Goal: Information Seeking & Learning: Learn about a topic

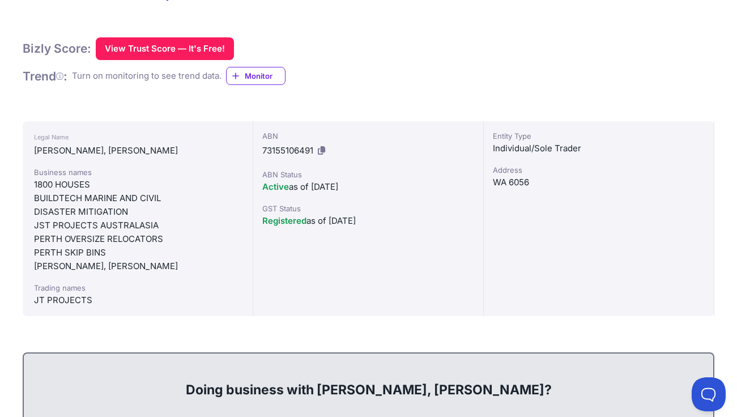
scroll to position [205, 0]
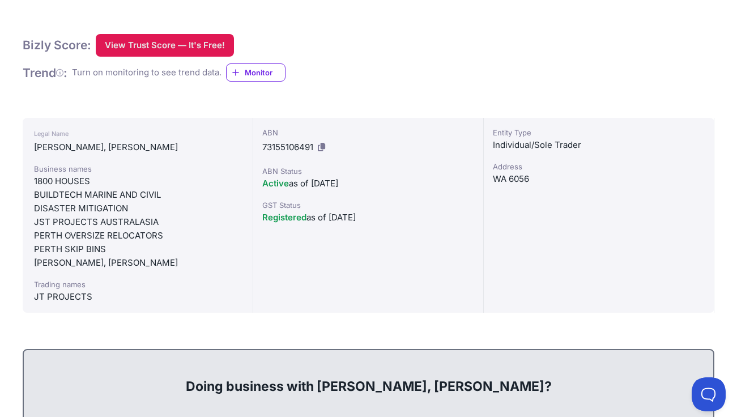
click at [186, 46] on button "View Trust Score — It's Free!" at bounding box center [165, 45] width 138 height 23
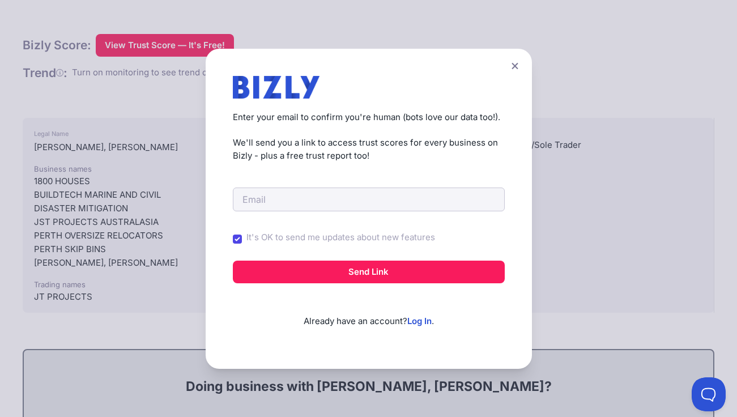
click at [518, 63] on icon at bounding box center [515, 65] width 7 height 7
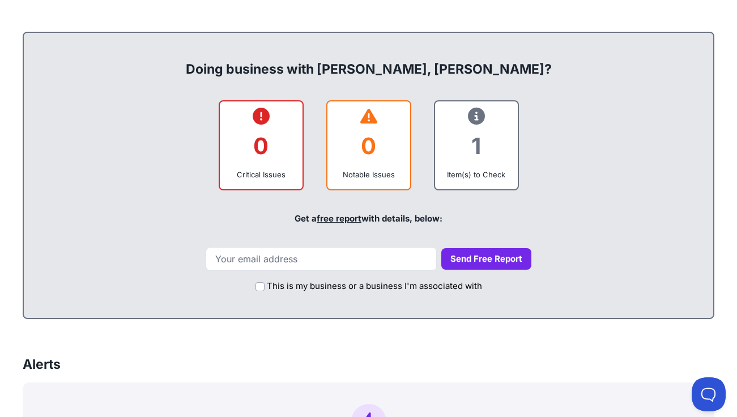
scroll to position [524, 0]
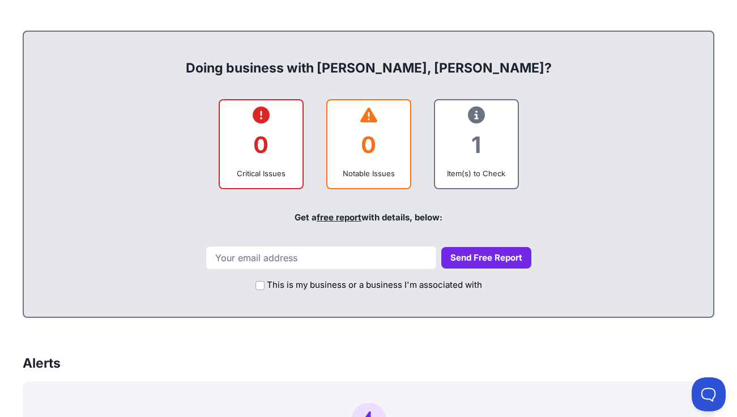
click at [261, 115] on icon at bounding box center [261, 115] width 17 height 1
click at [367, 116] on icon at bounding box center [369, 115] width 17 height 1
click at [478, 116] on icon at bounding box center [476, 115] width 17 height 1
click at [495, 174] on div "Item(s) to Check" at bounding box center [476, 173] width 65 height 11
click at [477, 145] on div "1" at bounding box center [476, 145] width 65 height 46
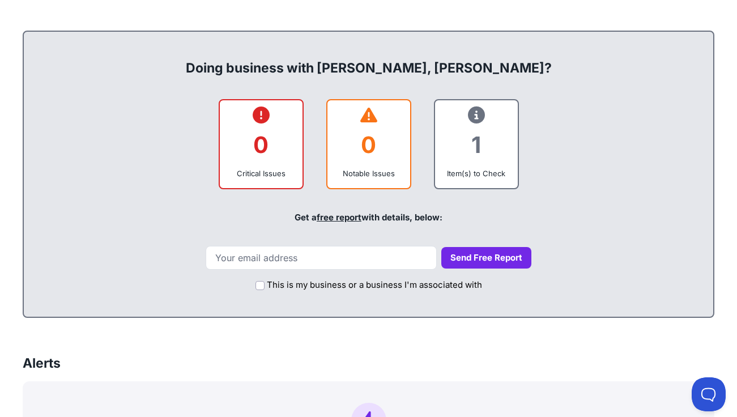
click at [477, 116] on icon at bounding box center [476, 115] width 17 height 1
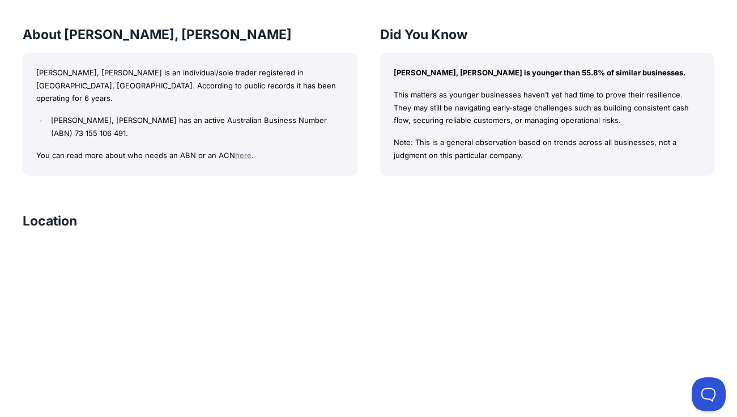
scroll to position [1097, 0]
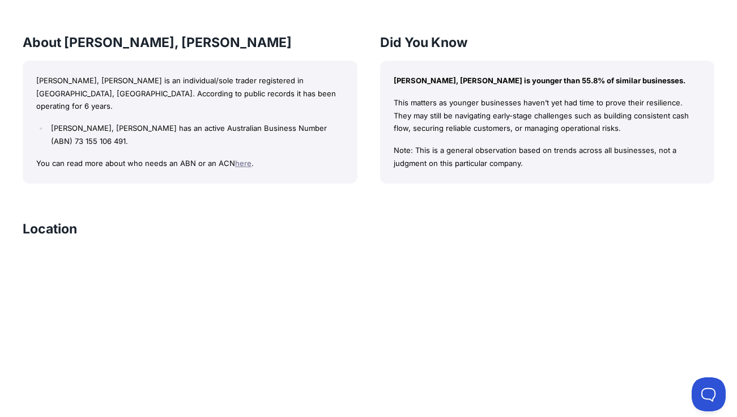
click at [242, 159] on link "here" at bounding box center [243, 163] width 16 height 9
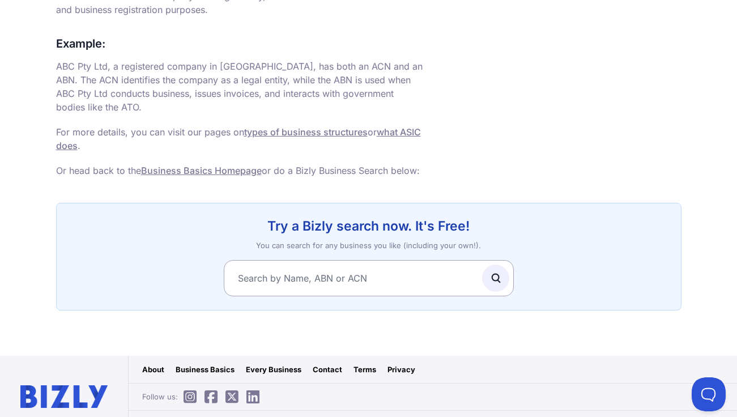
scroll to position [836, 0]
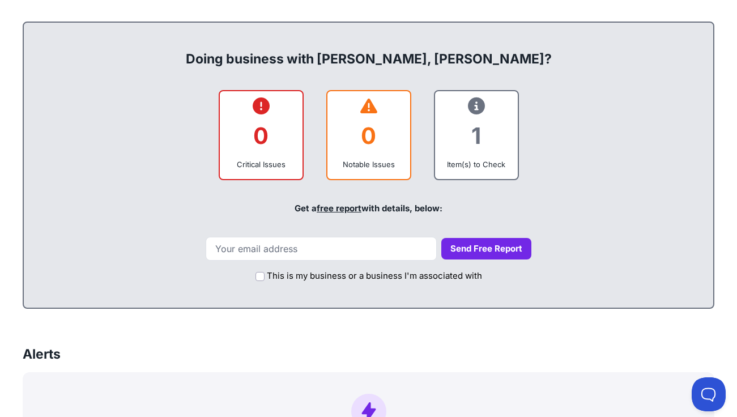
scroll to position [532, 0]
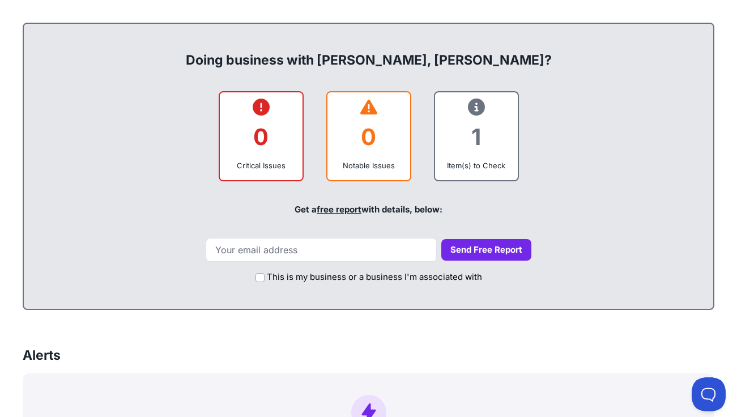
click at [356, 163] on div "Notable Issues" at bounding box center [369, 165] width 65 height 11
click at [476, 129] on div "1" at bounding box center [476, 137] width 65 height 46
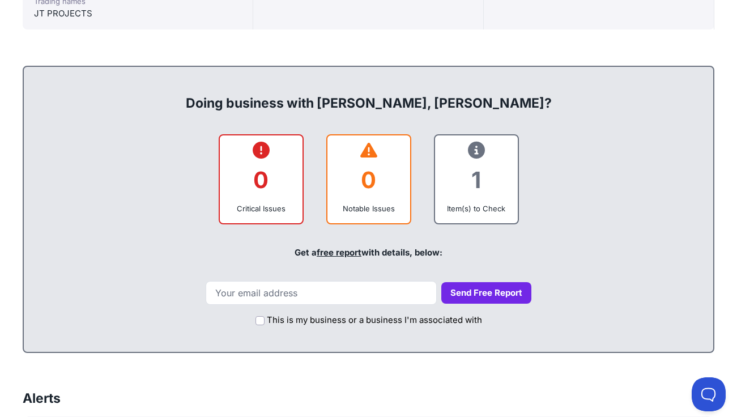
scroll to position [486, 0]
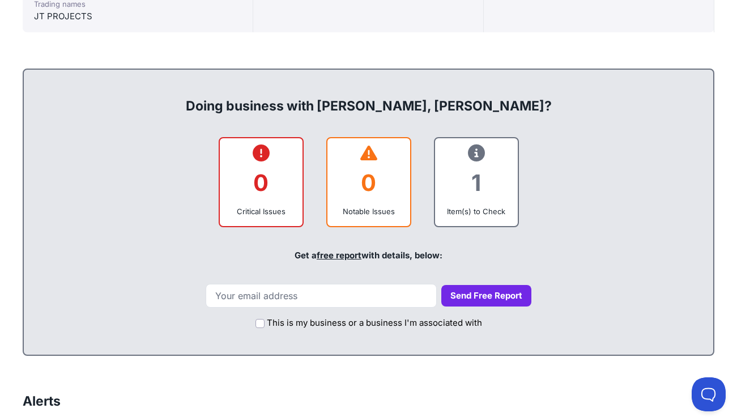
click at [345, 256] on link "free report" at bounding box center [339, 255] width 45 height 11
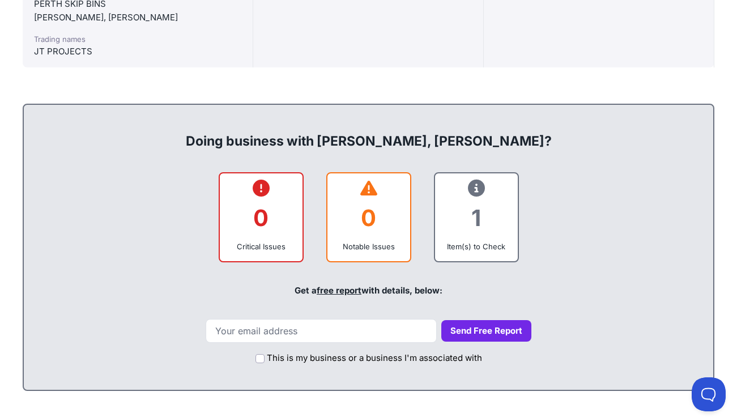
scroll to position [469, 0]
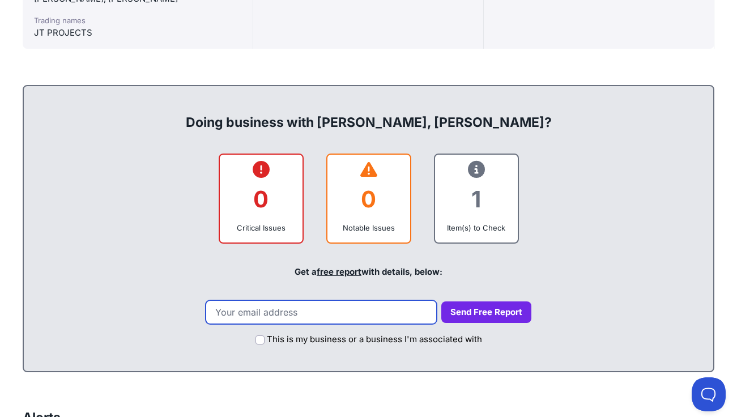
click at [302, 310] on input "email" at bounding box center [321, 312] width 231 height 24
type input "goldfishing@bigpond.com"
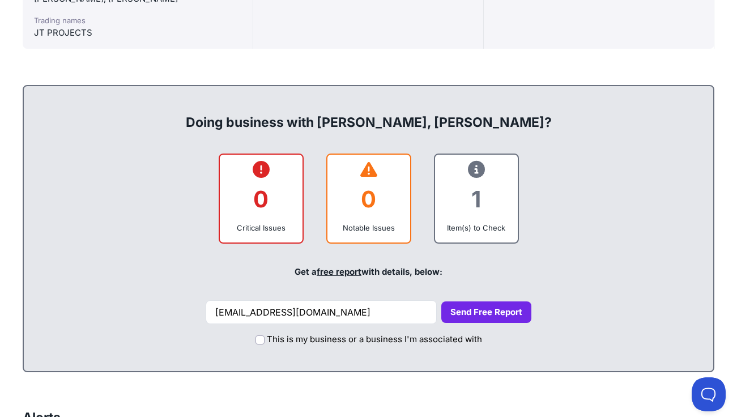
click at [485, 317] on button "Send Free Report" at bounding box center [487, 313] width 90 height 22
click at [471, 309] on button "Send Free Report" at bounding box center [487, 313] width 90 height 22
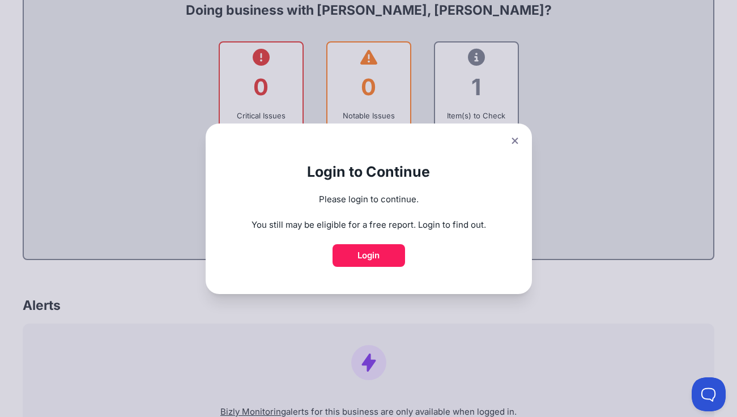
scroll to position [583, 0]
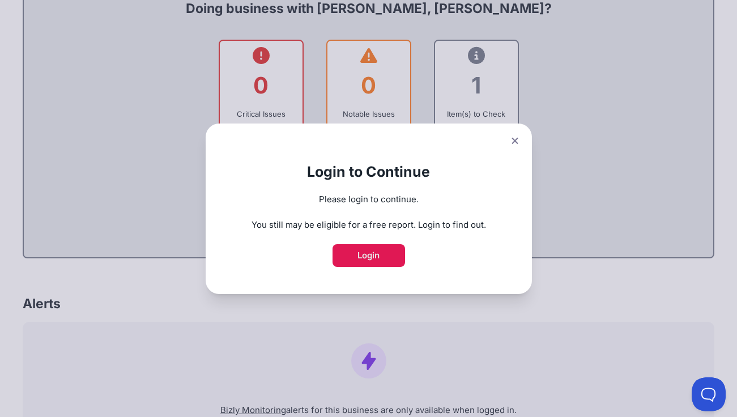
click at [368, 257] on link "Login" at bounding box center [369, 255] width 73 height 23
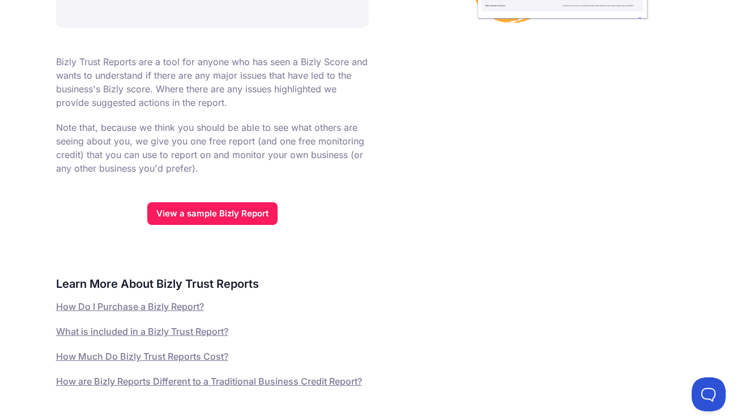
scroll to position [395, 0]
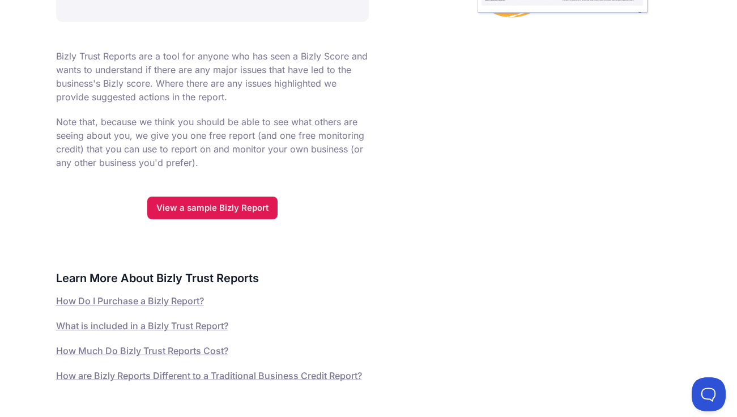
click at [229, 204] on link "View a sample Bizly Report" at bounding box center [212, 208] width 130 height 23
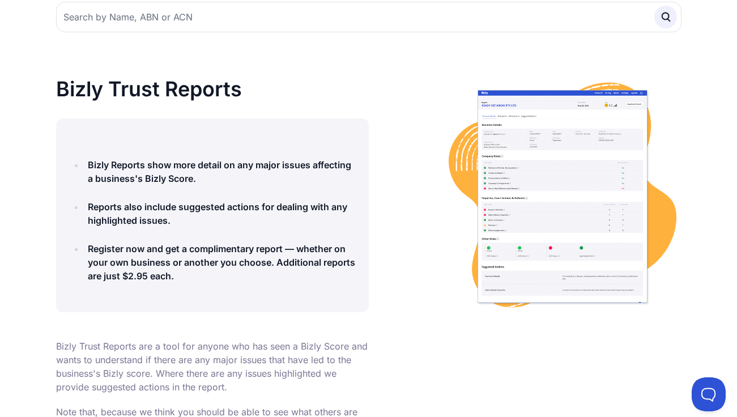
scroll to position [0, 0]
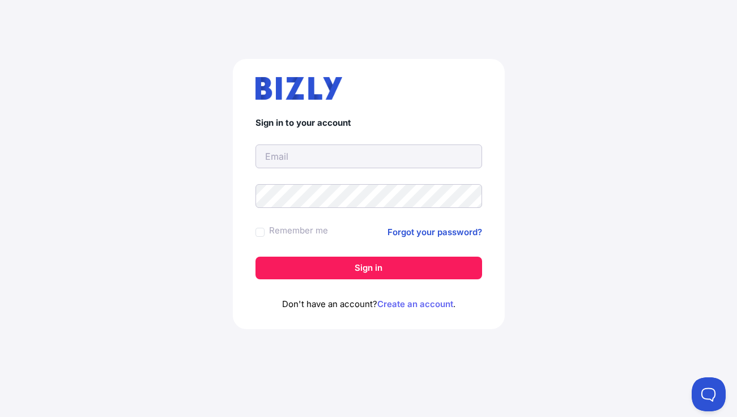
click at [392, 304] on link "Create an account" at bounding box center [416, 304] width 76 height 11
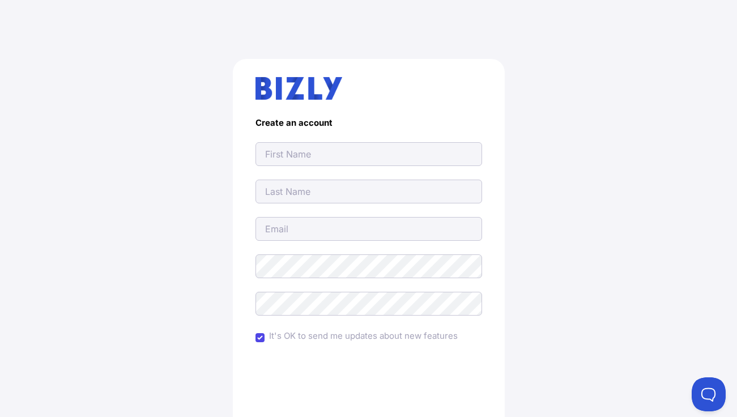
scroll to position [109, 0]
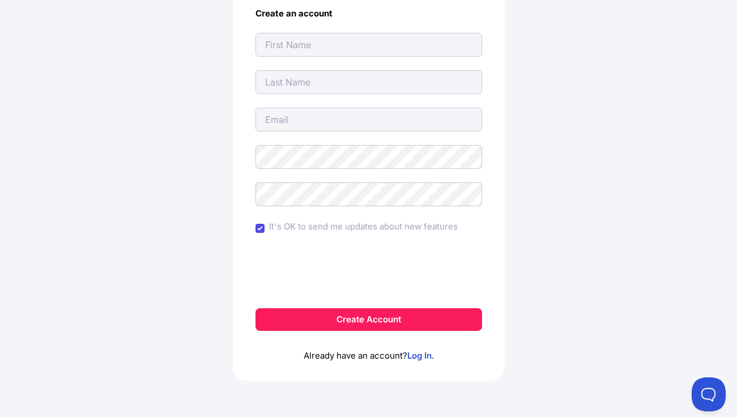
click at [326, 52] on input "text" at bounding box center [369, 45] width 227 height 24
type input "[PERSON_NAME]"
click at [328, 77] on input "text" at bounding box center [369, 82] width 227 height 24
type input "[PERSON_NAME]"
click at [322, 120] on input "email" at bounding box center [369, 120] width 227 height 24
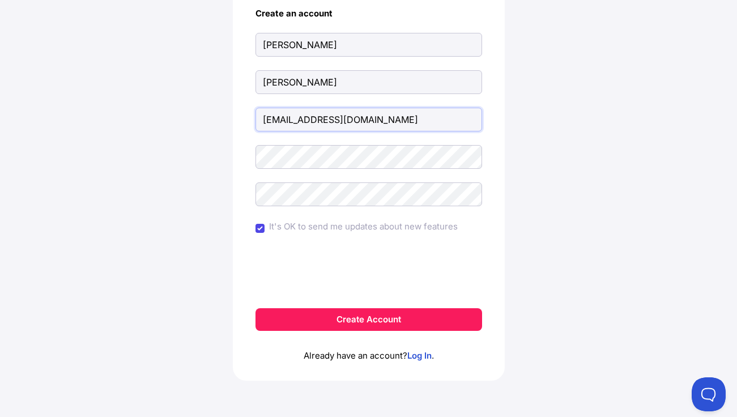
type input "[EMAIL_ADDRESS][DOMAIN_NAME]"
click at [262, 226] on input "It's OK to send me updates about new features" at bounding box center [260, 228] width 9 height 9
checkbox input "false"
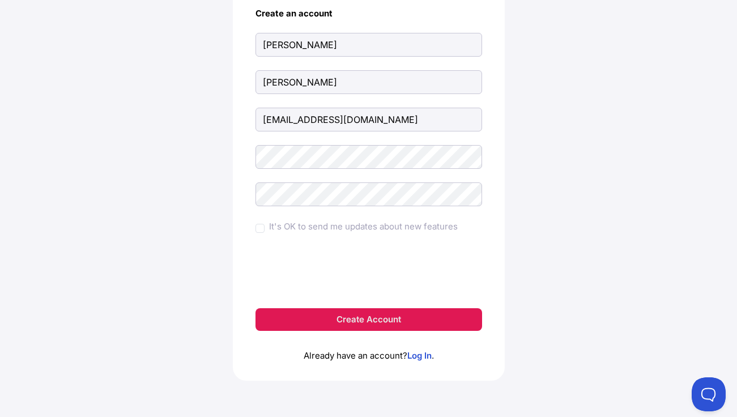
click at [385, 317] on button "Create Account" at bounding box center [369, 319] width 227 height 23
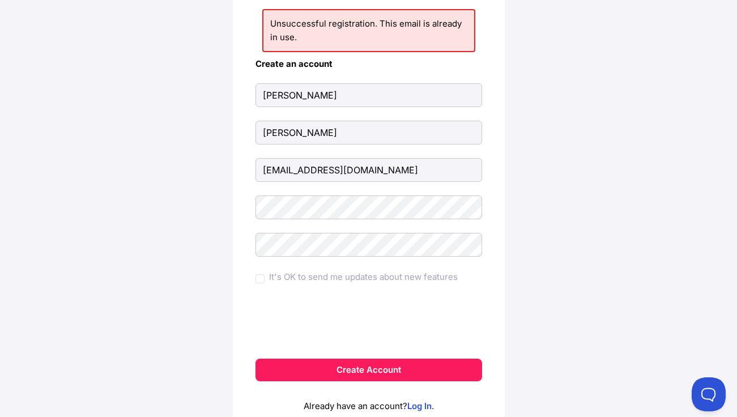
scroll to position [111, 0]
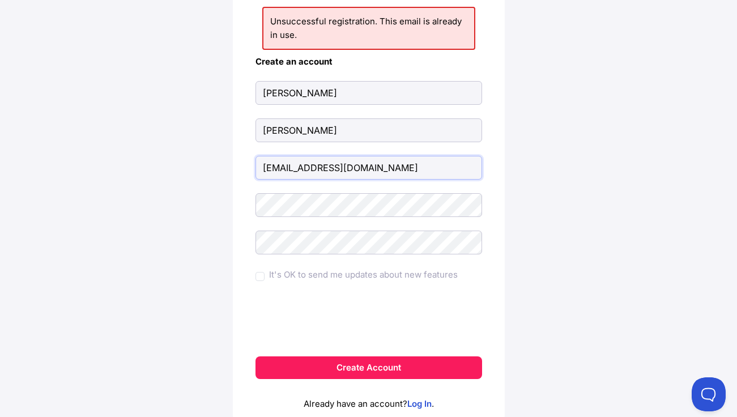
drag, startPoint x: 413, startPoint y: 164, endPoint x: 232, endPoint y: 155, distance: 181.0
click at [256, 156] on input "[EMAIL_ADDRESS][DOMAIN_NAME]" at bounding box center [369, 168] width 227 height 24
type input "admin"
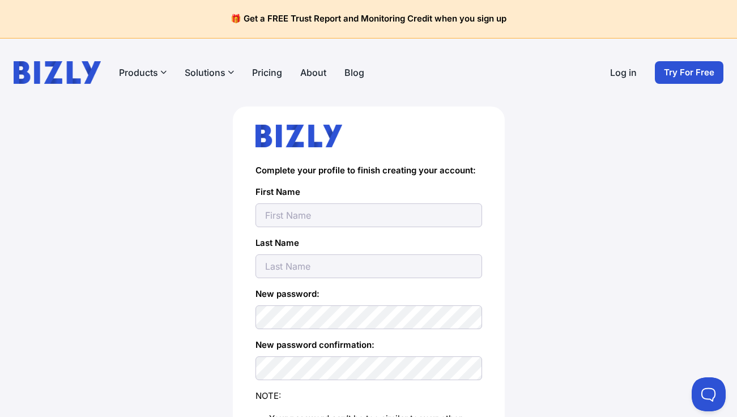
click at [344, 213] on input "text" at bounding box center [369, 215] width 227 height 24
type input "[PERSON_NAME]"
click at [232, 271] on div "Complete your profile to finish creating your account: First Name Kaye Last Nam…" at bounding box center [369, 350] width 692 height 487
click at [282, 271] on input "text" at bounding box center [369, 267] width 227 height 24
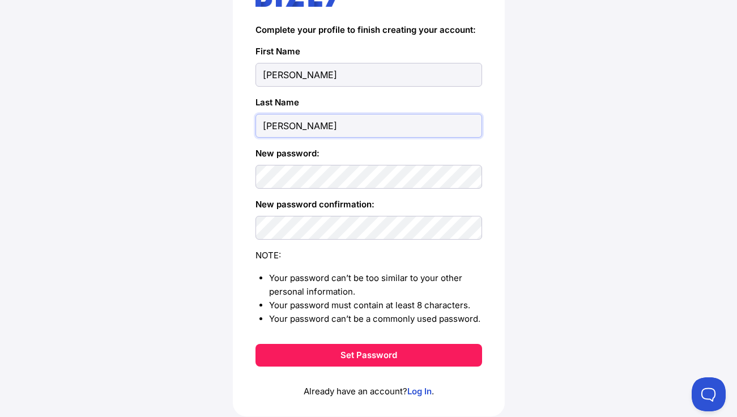
scroll to position [155, 0]
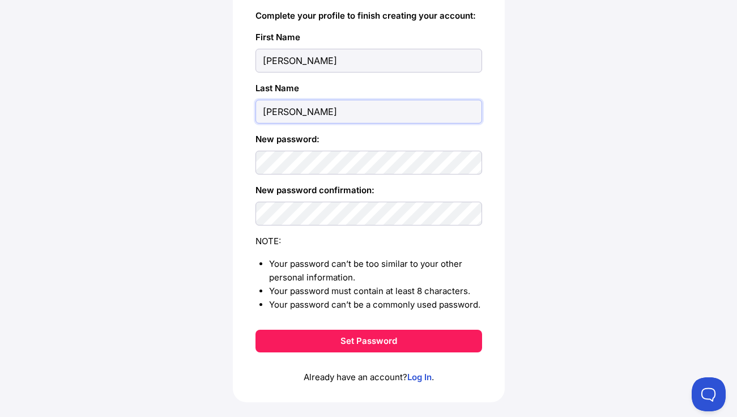
type input "Campbell"
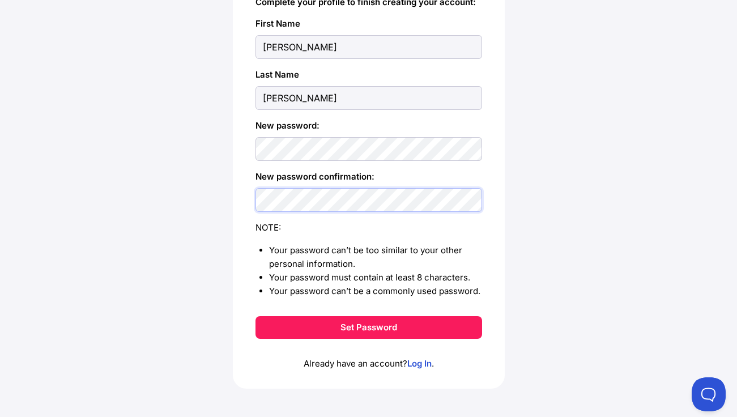
scroll to position [176, 0]
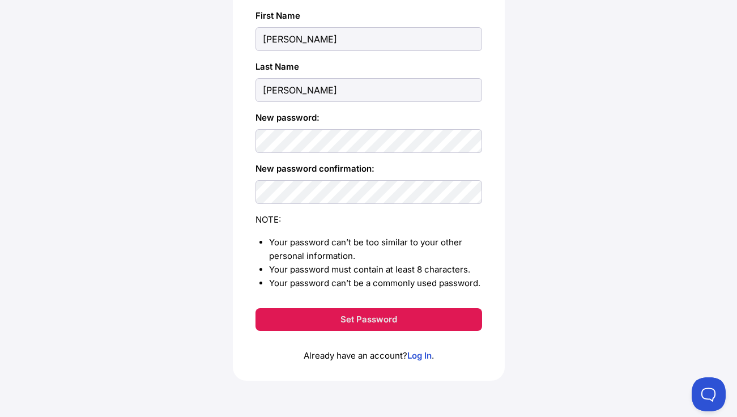
click at [361, 323] on button "Set Password" at bounding box center [369, 319] width 227 height 23
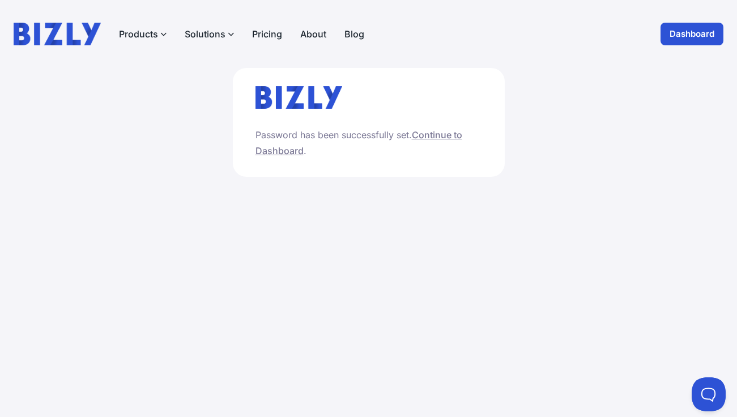
click at [432, 136] on link "Continue to Dashboard" at bounding box center [359, 142] width 207 height 27
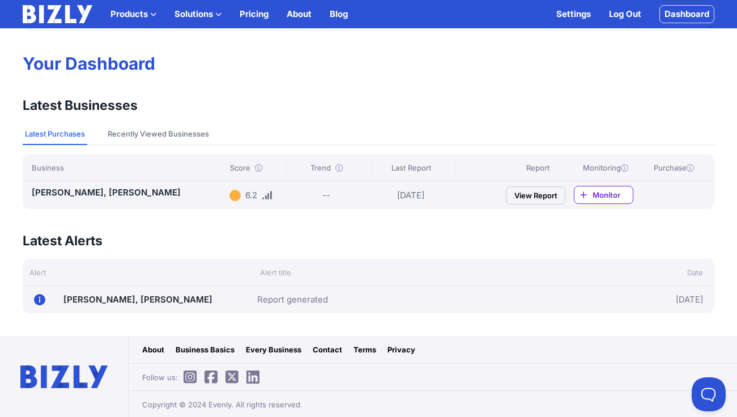
scroll to position [56, 0]
click at [291, 295] on link "Report generated" at bounding box center [292, 299] width 71 height 14
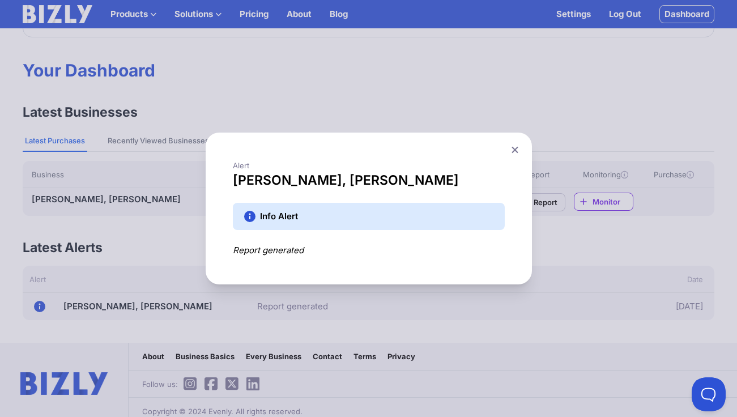
scroll to position [46, 0]
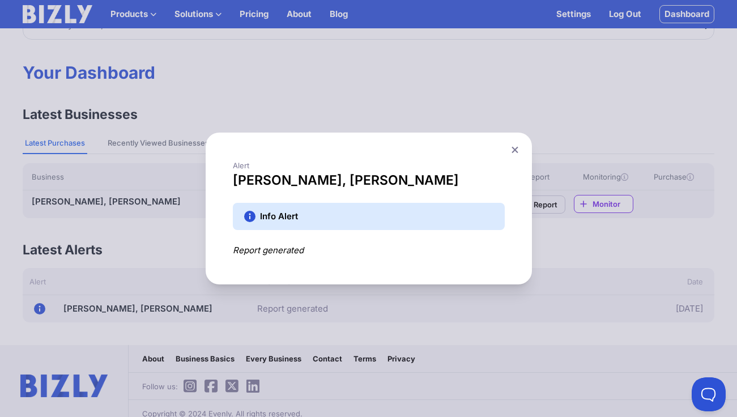
click at [274, 220] on div "Info Alert" at bounding box center [279, 217] width 38 height 14
click at [261, 253] on div "Report generated" at bounding box center [369, 251] width 272 height 14
click at [518, 149] on icon at bounding box center [515, 149] width 7 height 7
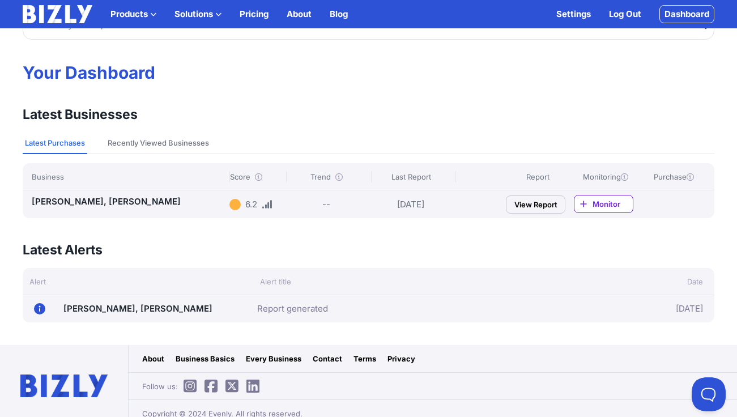
scroll to position [56, 0]
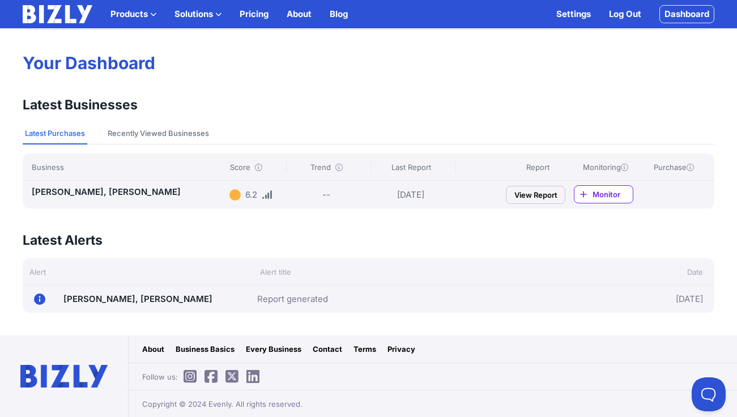
click at [529, 194] on link "View Report" at bounding box center [536, 195] width 60 height 18
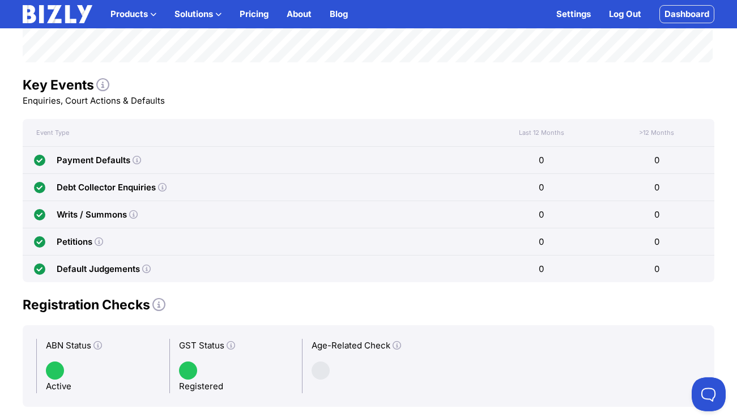
scroll to position [530, 0]
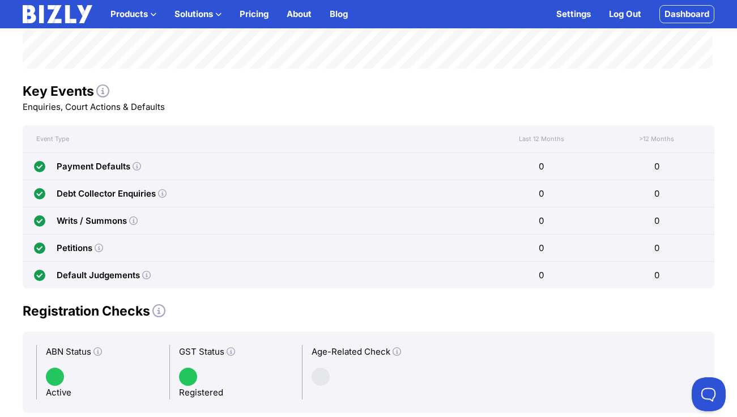
click at [661, 164] on div "0" at bounding box center [658, 166] width 116 height 27
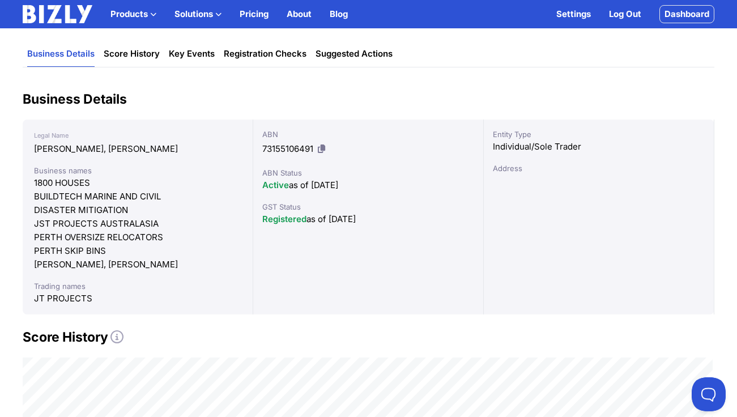
scroll to position [0, 0]
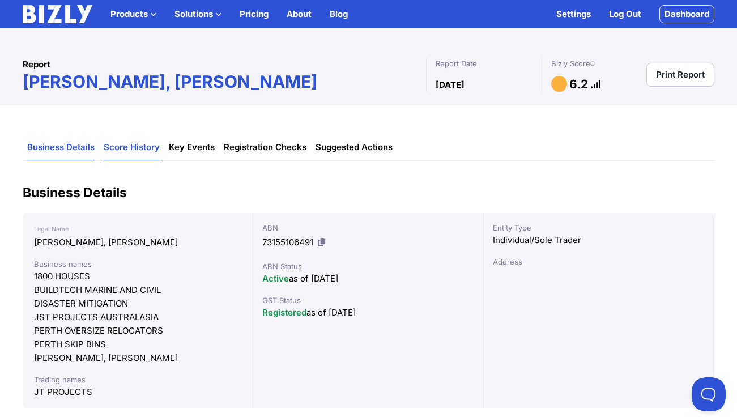
click at [141, 145] on link "Score History" at bounding box center [132, 148] width 56 height 26
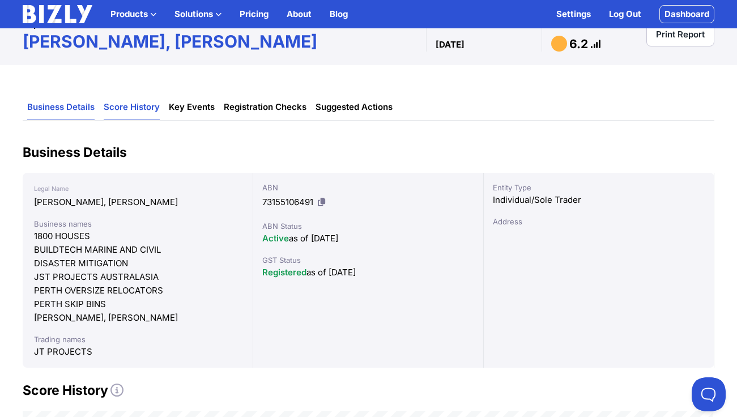
scroll to position [36, 0]
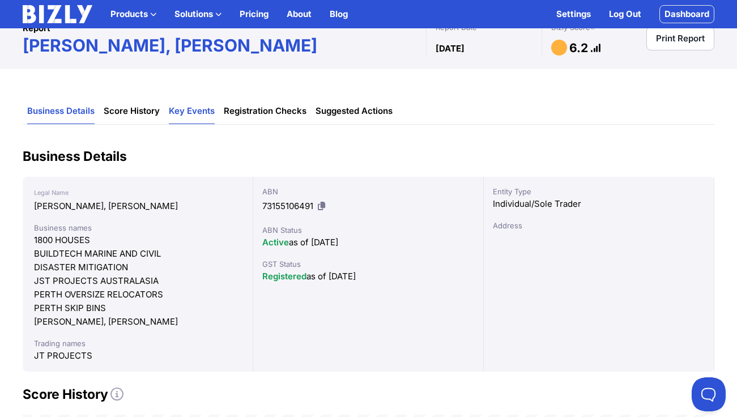
click at [202, 111] on link "Key Events" at bounding box center [192, 112] width 46 height 26
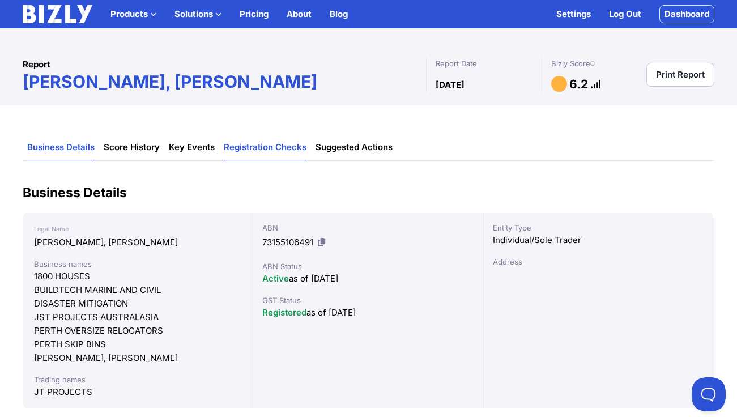
click at [296, 150] on link "Registration Checks" at bounding box center [265, 148] width 83 height 26
click at [379, 147] on link "Suggested Actions" at bounding box center [354, 148] width 77 height 26
click at [559, 85] on div at bounding box center [560, 84] width 16 height 16
click at [596, 88] on icon at bounding box center [596, 84] width 11 height 9
click at [593, 84] on icon at bounding box center [596, 84] width 11 height 9
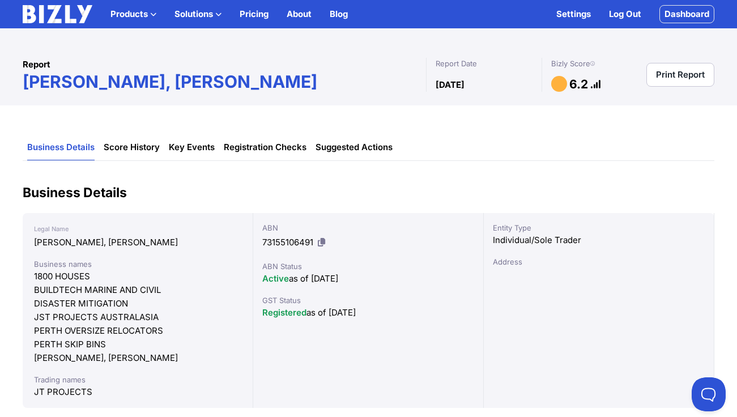
click at [593, 84] on icon at bounding box center [596, 84] width 11 height 9
click at [595, 63] on icon at bounding box center [593, 63] width 5 height 1
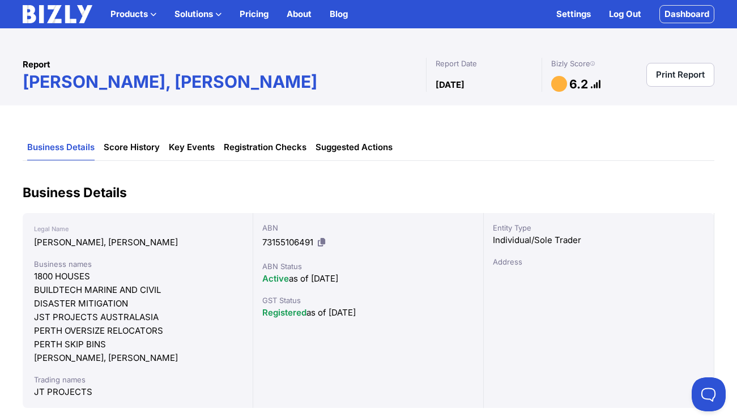
click at [252, 16] on link "Pricing" at bounding box center [254, 14] width 29 height 14
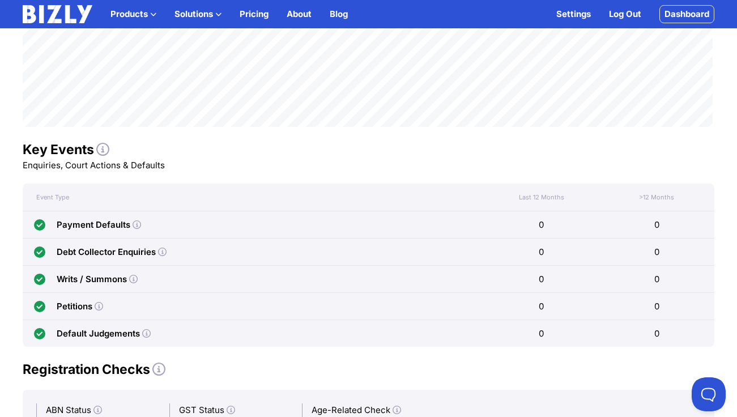
scroll to position [401, 0]
